Goal: Obtain resource: Download file/media

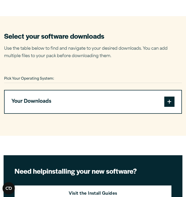
scroll to position [315, 0]
click at [60, 106] on button "Your Downloads" at bounding box center [93, 101] width 177 height 23
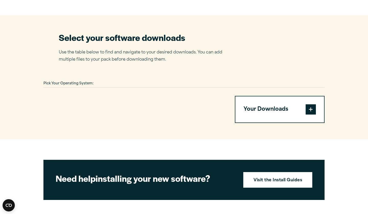
scroll to position [304, 0]
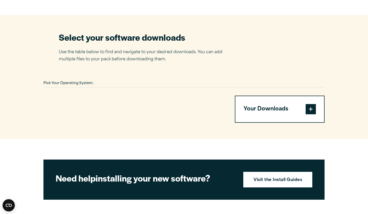
click at [156, 82] on div "Pick Your Operating System:" at bounding box center [183, 84] width 281 height 8
click at [135, 89] on div "Pick Your Operating System: Your Downloads You have not added any downloads. Do…" at bounding box center [183, 101] width 281 height 43
click at [307, 113] on span at bounding box center [311, 109] width 10 height 10
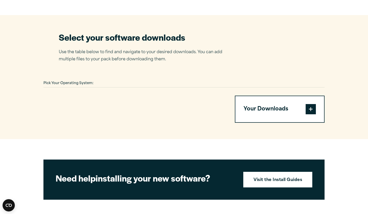
click at [307, 113] on span at bounding box center [311, 109] width 10 height 10
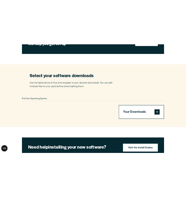
scroll to position [275, 0]
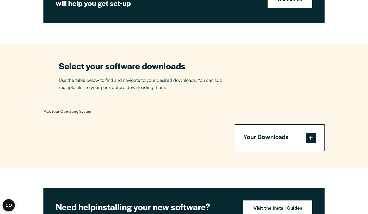
click at [91, 110] on span "Pick Your Operating System:" at bounding box center [68, 111] width 50 height 3
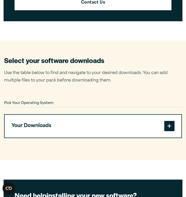
scroll to position [300, 0]
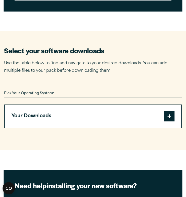
click at [171, 114] on span at bounding box center [169, 116] width 10 height 10
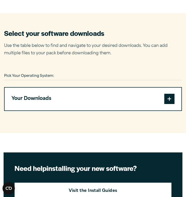
click at [133, 143] on article "Software Downloads Welcome to our IBM SPSS Customer Downloads Portal Welcome to…" at bounding box center [93, 132] width 186 height 834
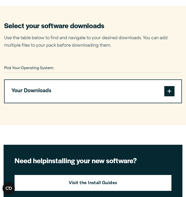
scroll to position [326, 0]
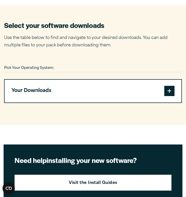
click at [168, 92] on span at bounding box center [169, 91] width 10 height 10
click at [67, 80] on button "Your Downloads" at bounding box center [93, 91] width 177 height 23
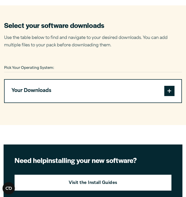
click at [67, 80] on button "Your Downloads" at bounding box center [93, 91] width 177 height 23
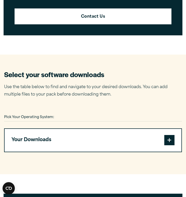
scroll to position [277, 0]
click at [48, 139] on button "Your Downloads" at bounding box center [93, 140] width 177 height 23
click at [47, 117] on span "Pick Your Operating System:" at bounding box center [29, 116] width 50 height 3
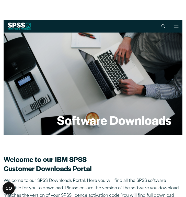
scroll to position [0, 0]
click at [174, 28] on button "Open Site Menu" at bounding box center [176, 26] width 13 height 13
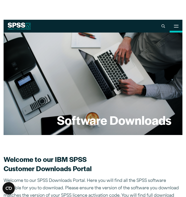
click at [174, 28] on button "Open Site Menu" at bounding box center [176, 26] width 13 height 13
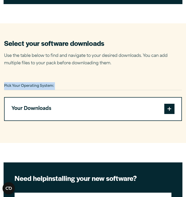
scroll to position [308, 0]
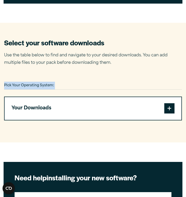
click at [132, 104] on button "Your Downloads" at bounding box center [93, 108] width 177 height 23
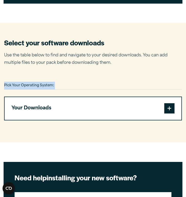
click at [132, 104] on button "Your Downloads" at bounding box center [93, 108] width 177 height 23
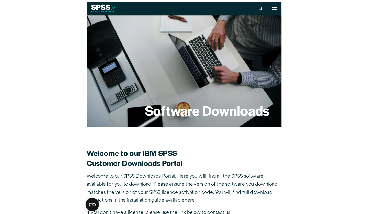
scroll to position [18, 0]
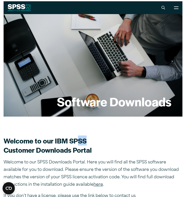
drag, startPoint x: 88, startPoint y: 140, endPoint x: 80, endPoint y: 141, distance: 8.7
click at [80, 141] on h2 "Welcome to our IBM SPSS Customer Downloads Portal" at bounding box center [93, 145] width 179 height 18
click at [80, 143] on h2 "Welcome to our IBM SPSS Customer Downloads Portal" at bounding box center [93, 145] width 179 height 18
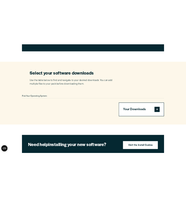
scroll to position [286, 0]
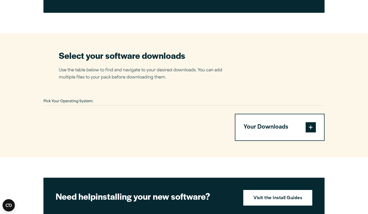
click at [186, 128] on span at bounding box center [311, 127] width 10 height 10
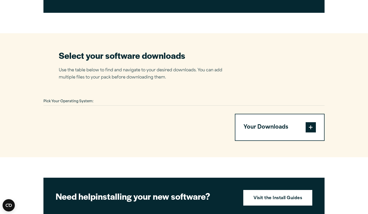
click at [186, 128] on span at bounding box center [311, 127] width 10 height 10
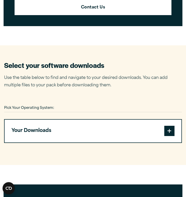
click at [165, 127] on span at bounding box center [169, 131] width 10 height 10
